Goal: Navigation & Orientation: Find specific page/section

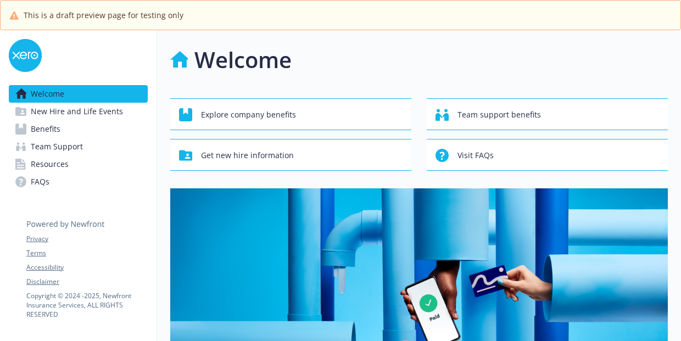
click at [104, 113] on span "New Hire and Life Events" at bounding box center [77, 112] width 92 height 18
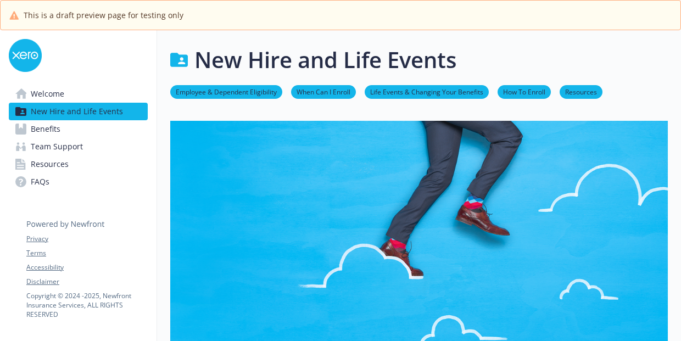
click at [93, 130] on link "Benefits" at bounding box center [78, 129] width 139 height 18
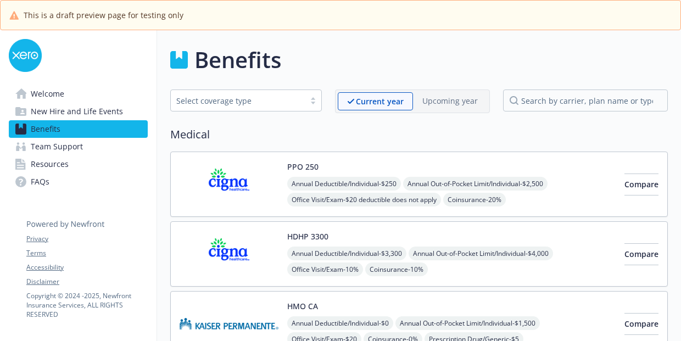
click at [99, 113] on span "New Hire and Life Events" at bounding box center [77, 112] width 92 height 18
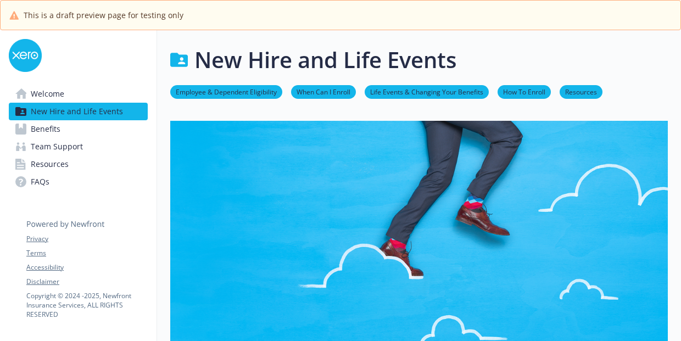
click at [88, 94] on link "Welcome" at bounding box center [78, 94] width 139 height 18
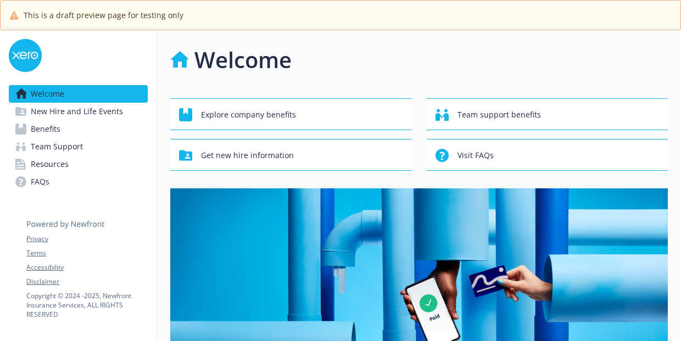
click at [77, 133] on link "Benefits" at bounding box center [78, 129] width 139 height 18
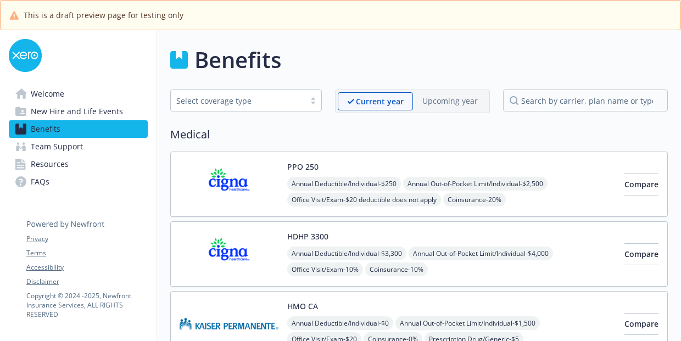
click at [68, 169] on link "Resources" at bounding box center [78, 164] width 139 height 18
